Goal: Ask a question: Seek information or help from site administrators or community

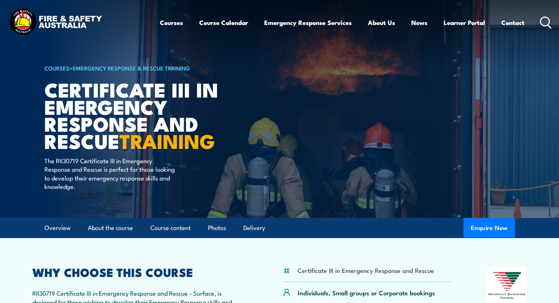
click at [549, 23] on icon at bounding box center [545, 23] width 12 height 12
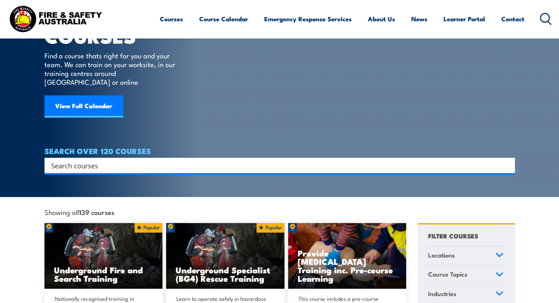
scroll to position [45, 0]
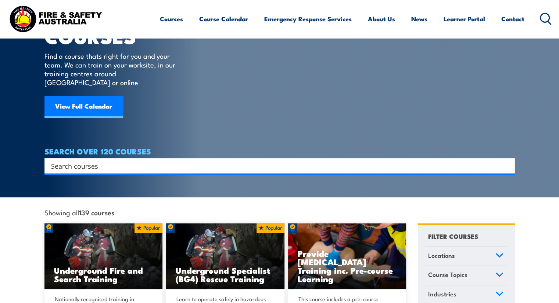
click at [88, 160] on input "Search input" at bounding box center [274, 165] width 447 height 11
type input "WHAT DOES RACE MEAN"
